Goal: Information Seeking & Learning: Check status

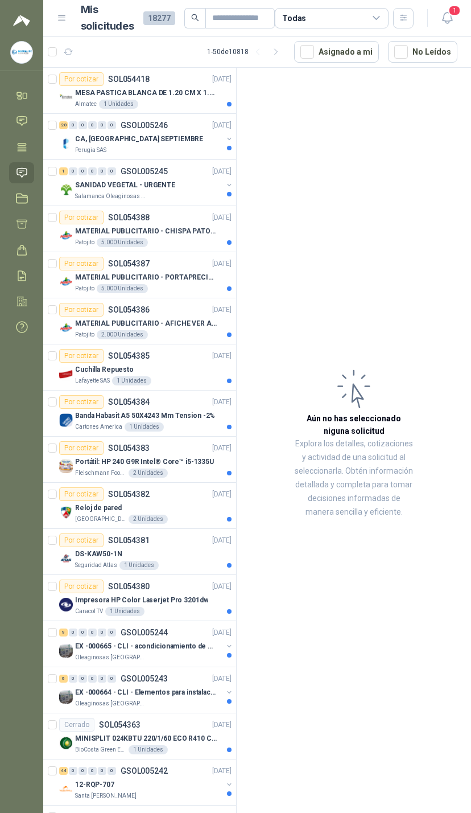
scroll to position [26, 0]
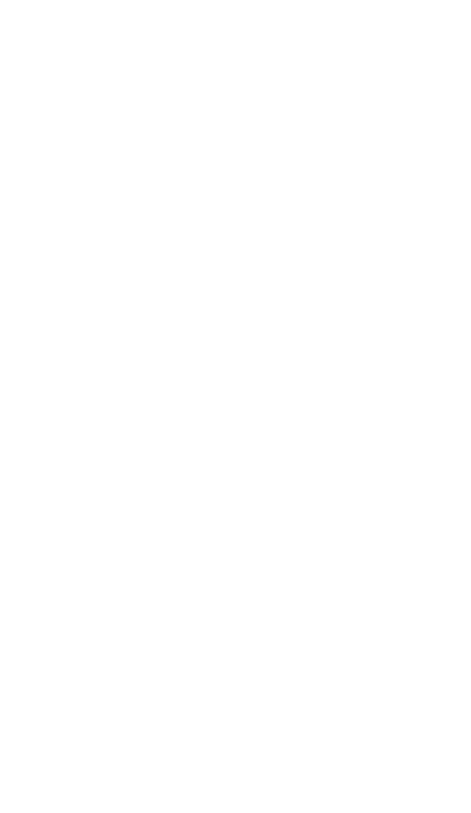
scroll to position [1, 0]
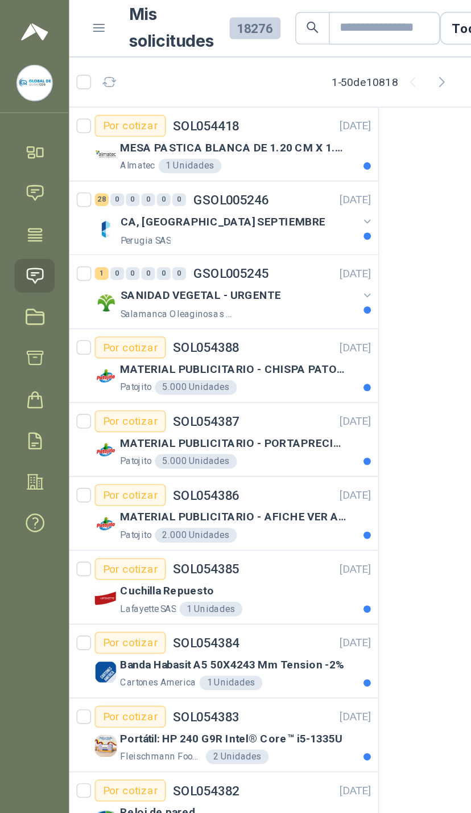
click at [229, 134] on button "button" at bounding box center [229, 138] width 9 height 9
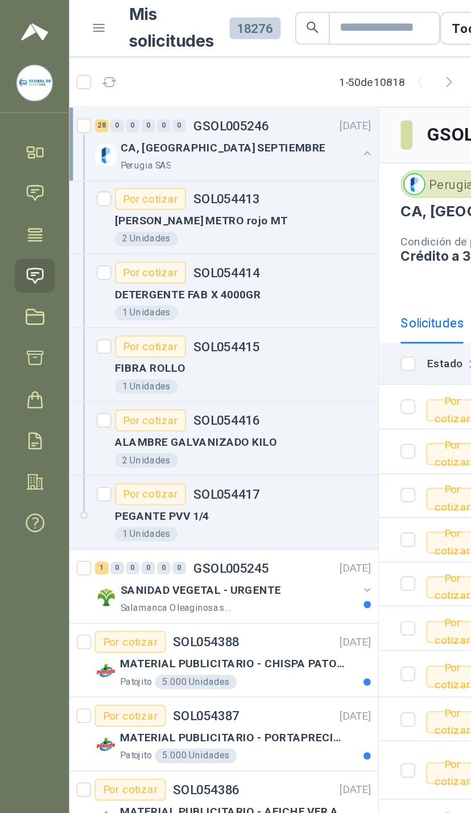
scroll to position [1109, 0]
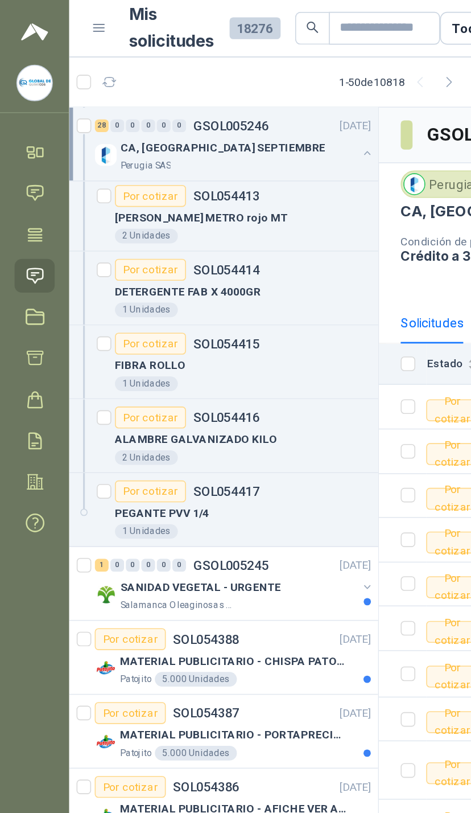
click at [195, 231] on div "FIBRA ROLLO" at bounding box center [152, 229] width 160 height 14
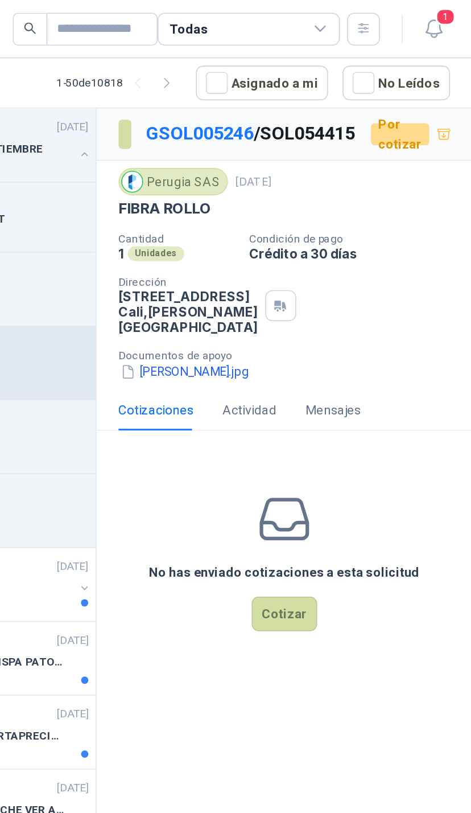
click at [251, 238] on button "[PERSON_NAME].jpg" at bounding box center [292, 232] width 83 height 12
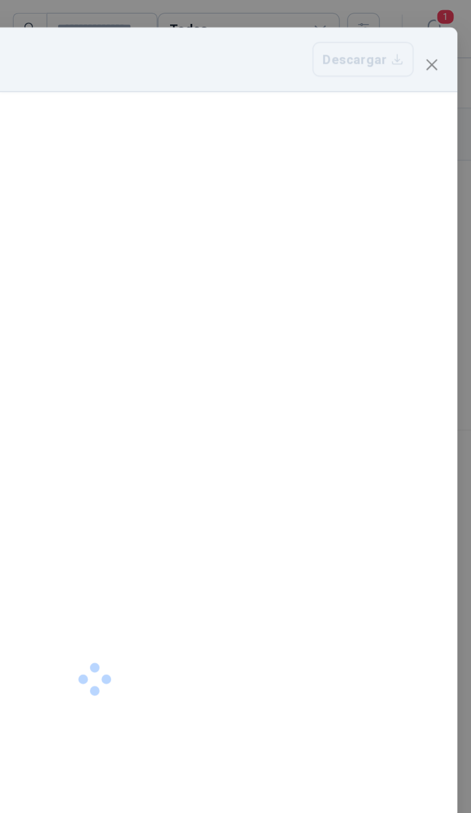
scroll to position [17, 0]
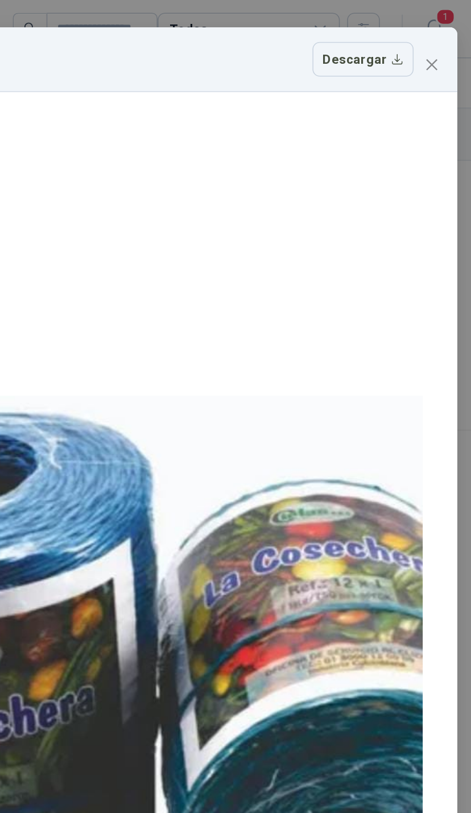
click at [272, 26] on div "[PERSON_NAME].jpg Descargar" at bounding box center [235, 37] width 435 height 22
click at [442, 36] on icon "close" at bounding box center [446, 40] width 9 height 9
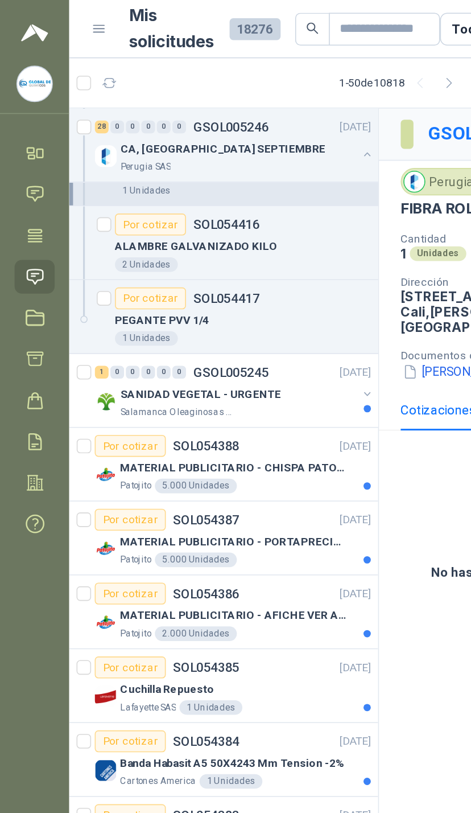
scroll to position [1242, 0]
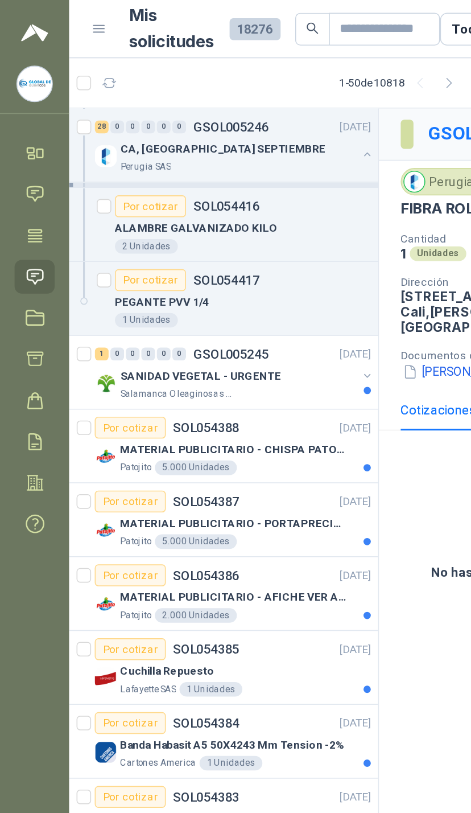
click at [218, 232] on div "SANIDAD VEGETAL - URGENTE" at bounding box center [148, 235] width 147 height 14
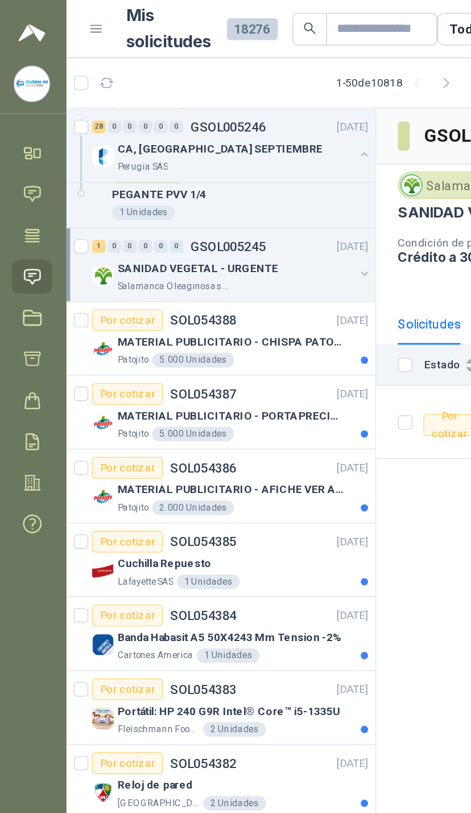
scroll to position [1307, 0]
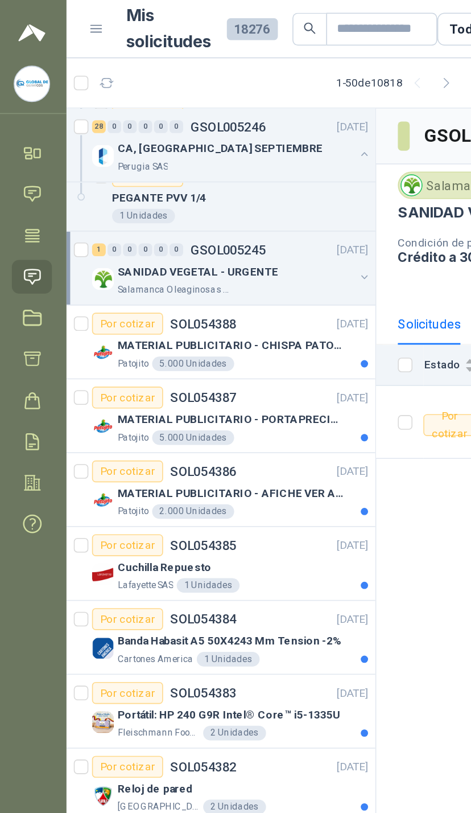
click at [223, 222] on div "MATERIAL PUBLICITARIO - CHISPA PATOJITO VER ADJUNTO" at bounding box center [153, 216] width 157 height 14
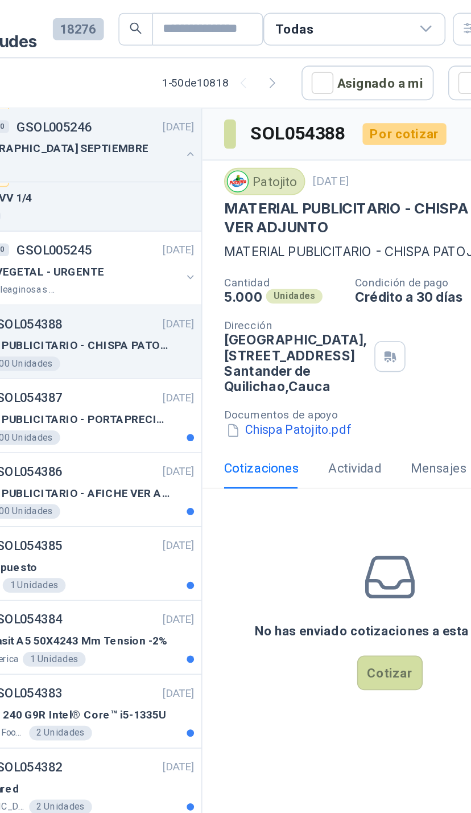
click at [251, 275] on button "Chispa Patojito.pdf" at bounding box center [291, 269] width 80 height 12
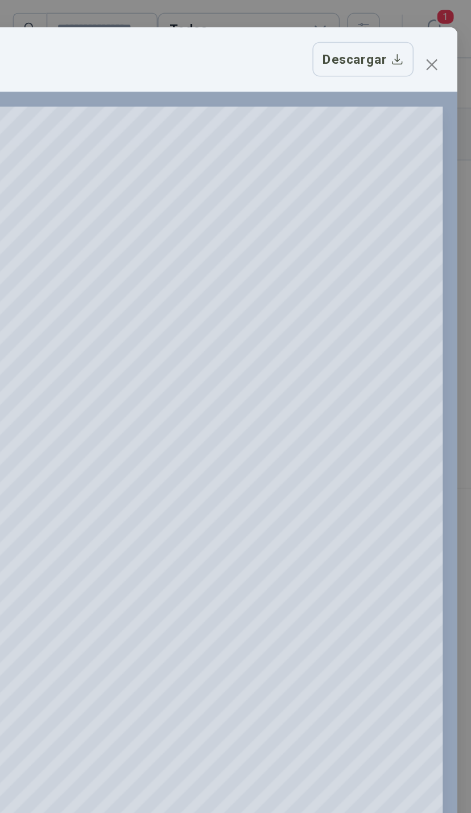
scroll to position [0, 88]
click at [443, 38] on icon "close" at bounding box center [446, 40] width 7 height 7
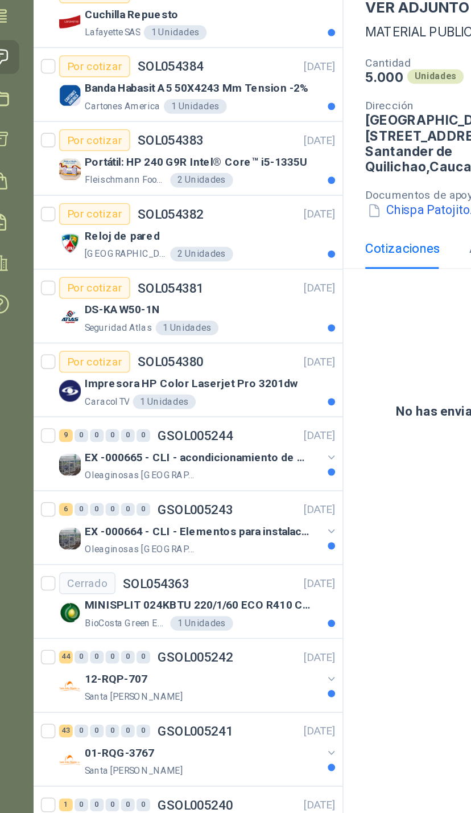
scroll to position [1533, 0]
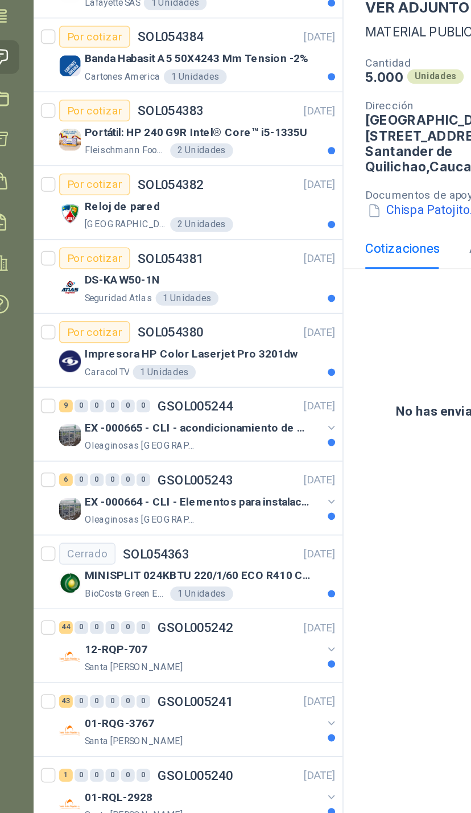
click at [225, 400] on button "button" at bounding box center [229, 404] width 9 height 9
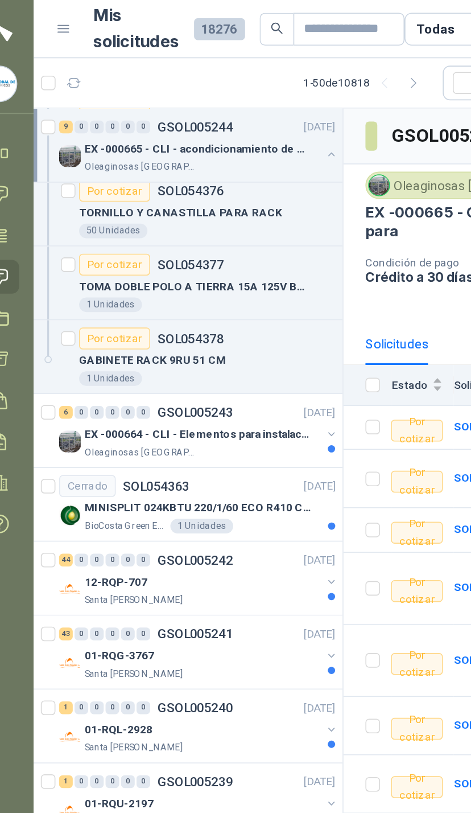
scroll to position [2143, 0]
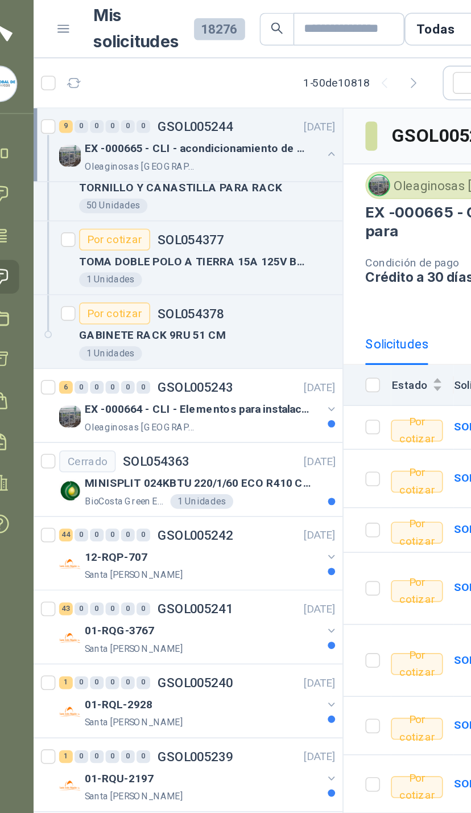
click at [200, 260] on div "EX -000664 - CLI - Elementos para instalacion de c Oleaginosas [GEOGRAPHIC_DATA…" at bounding box center [146, 260] width 175 height 23
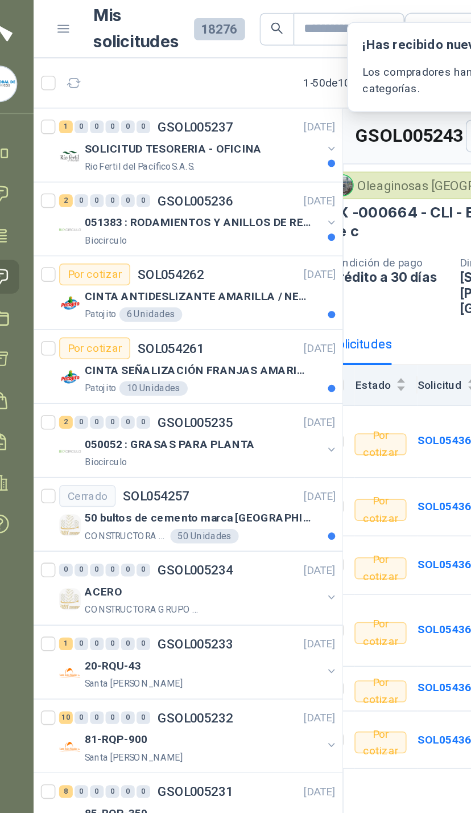
scroll to position [2725, 0]
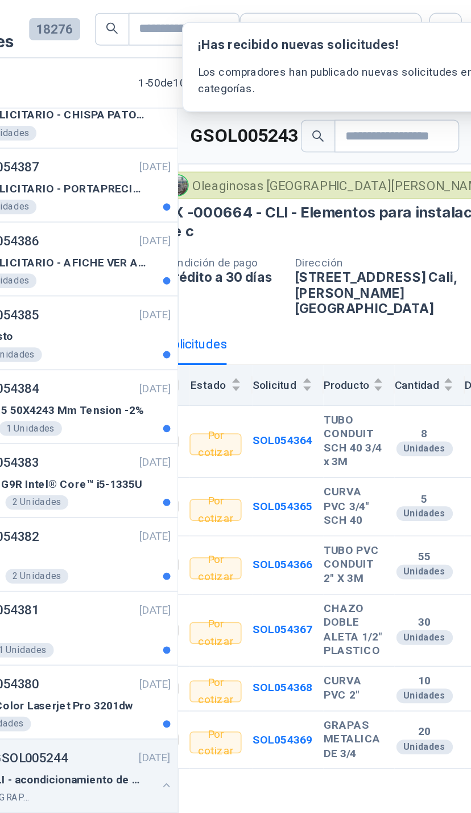
click at [275, 8] on div "Todas" at bounding box center [332, 18] width 114 height 20
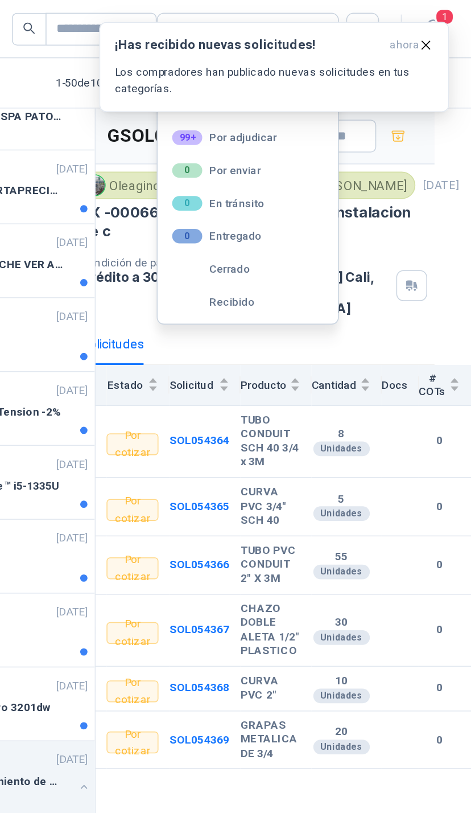
scroll to position [0, 0]
click at [438, 25] on icon "button" at bounding box center [443, 28] width 10 height 10
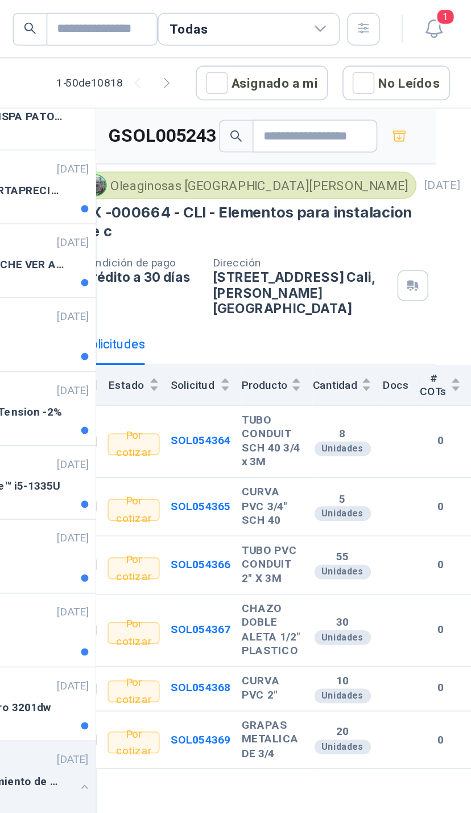
click at [275, 22] on div "Todas" at bounding box center [332, 18] width 114 height 20
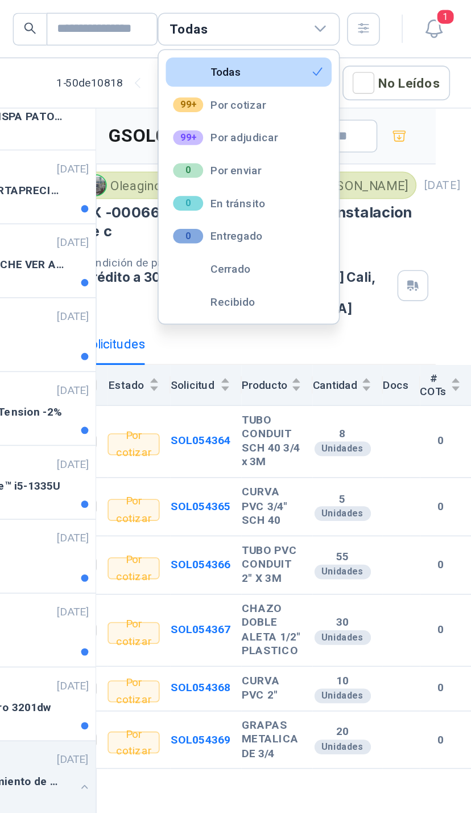
click at [280, 86] on button "99+ Por adjudicar" at bounding box center [332, 86] width 104 height 18
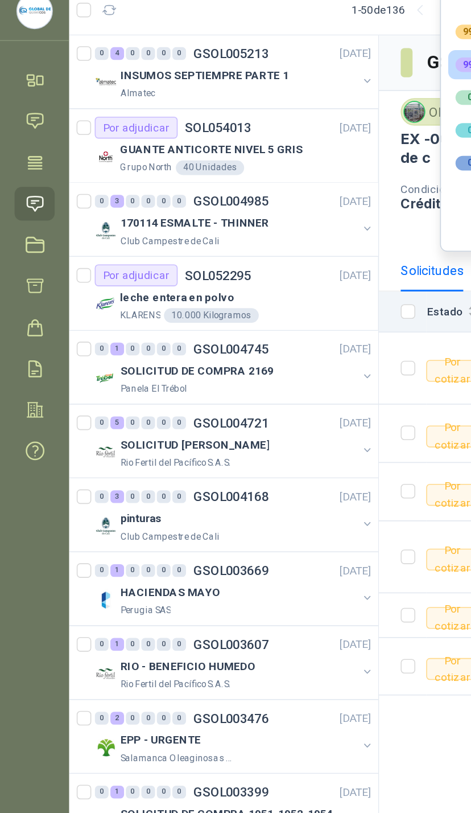
click at [228, 92] on button "button" at bounding box center [229, 96] width 9 height 9
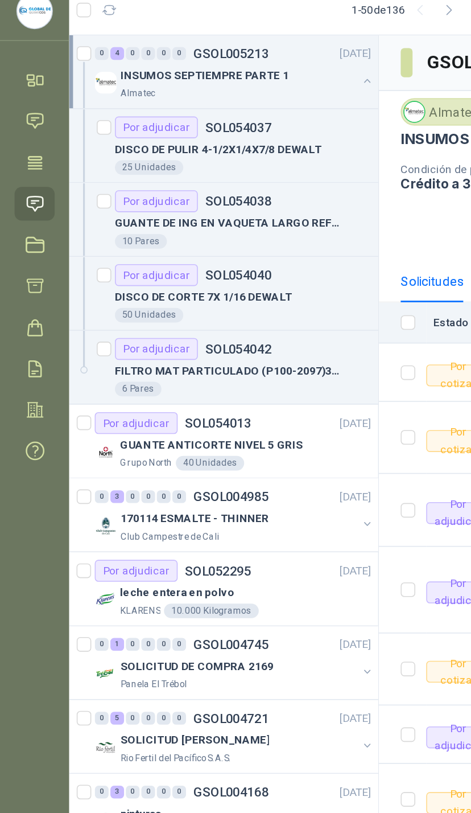
click at [231, 92] on button "button" at bounding box center [229, 96] width 9 height 9
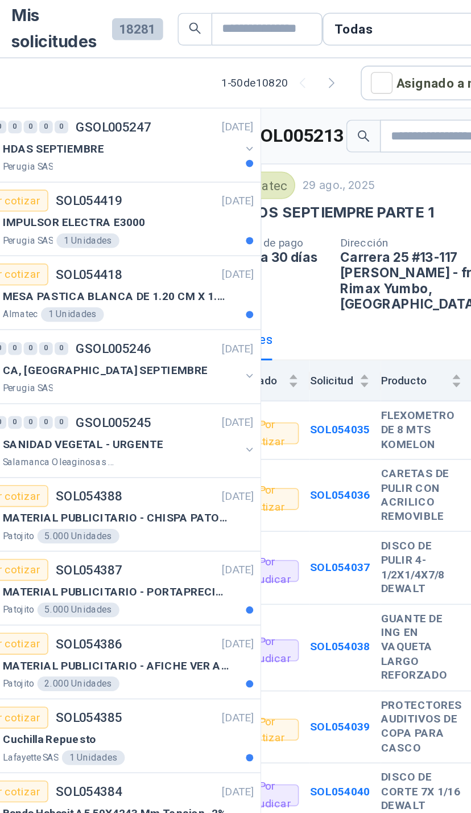
scroll to position [0, 45]
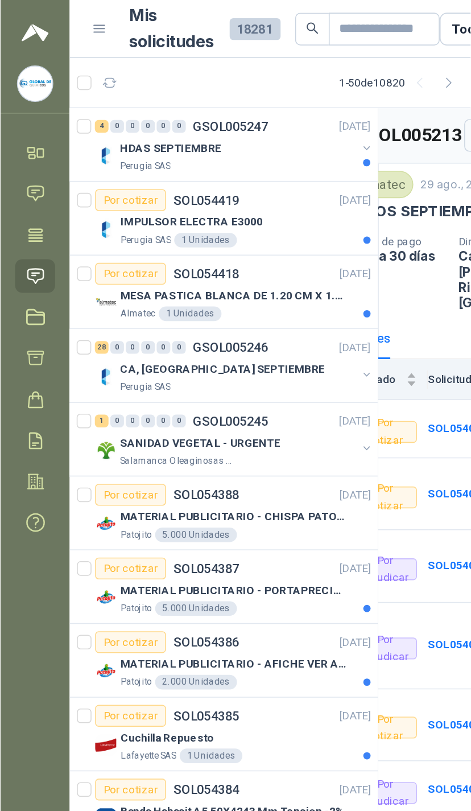
scroll to position [0, 45]
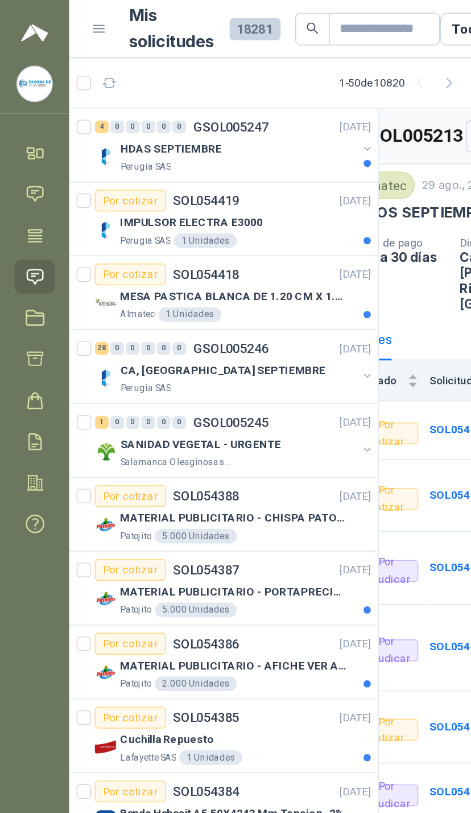
click at [18, 171] on icon at bounding box center [22, 173] width 12 height 12
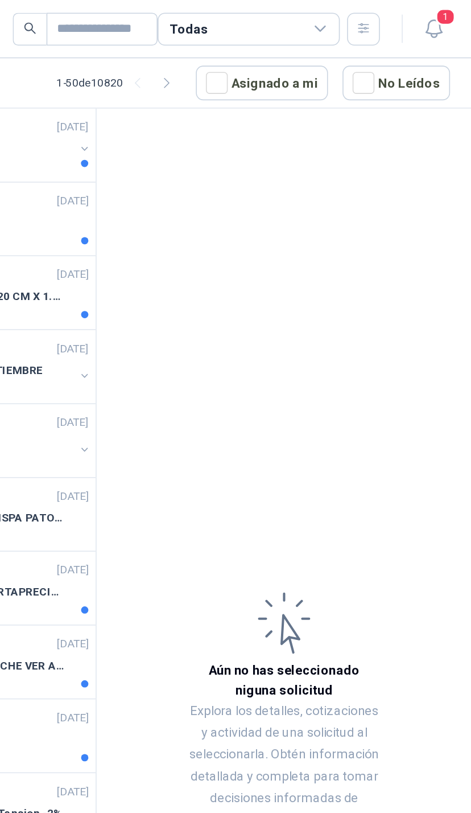
click at [441, 18] on icon "button" at bounding box center [448, 18] width 14 height 14
